Goal: Task Accomplishment & Management: Use online tool/utility

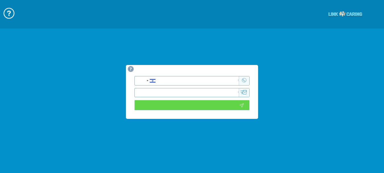
type input "כניסה לוידאו"
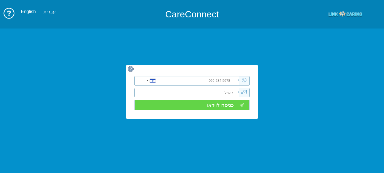
click at [211, 75] on div "[GEOGRAPHIC_DATA] +1 [GEOGRAPHIC_DATA] +44 ‫[GEOGRAPHIC_DATA]‬‎ +93 [GEOGRAPHIC…" at bounding box center [192, 92] width 132 height 54
click at [213, 81] on input "tel" at bounding box center [202, 80] width 73 height 9
type input "0545802225"
click at [205, 87] on div "[GEOGRAPHIC_DATA] +1 [GEOGRAPHIC_DATA] +44 ‫[GEOGRAPHIC_DATA]‬‎ +93 [GEOGRAPHIC…" at bounding box center [192, 92] width 132 height 54
click at [205, 93] on input "email" at bounding box center [193, 92] width 91 height 9
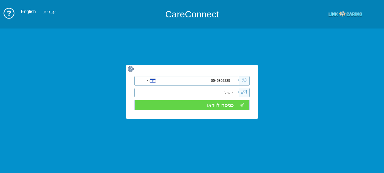
type input "[EMAIL_ADDRESS][DOMAIN_NAME]"
click at [204, 107] on input "כניסה לוידאו" at bounding box center [192, 105] width 115 height 10
click at [208, 104] on input "כניסה לוידאו" at bounding box center [192, 105] width 115 height 10
click at [351, 12] on img at bounding box center [346, 14] width 34 height 7
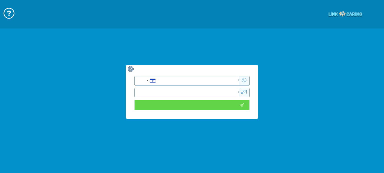
type input "כניסה לוידאו"
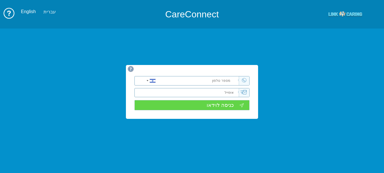
click at [207, 79] on input "tel" at bounding box center [202, 80] width 73 height 9
type input "0545802225"
click at [185, 91] on input "email" at bounding box center [193, 92] width 91 height 9
type input "[EMAIL_ADDRESS][DOMAIN_NAME]"
click at [182, 105] on input "כניסה לוידאו" at bounding box center [192, 105] width 115 height 10
